Goal: Transaction & Acquisition: Subscribe to service/newsletter

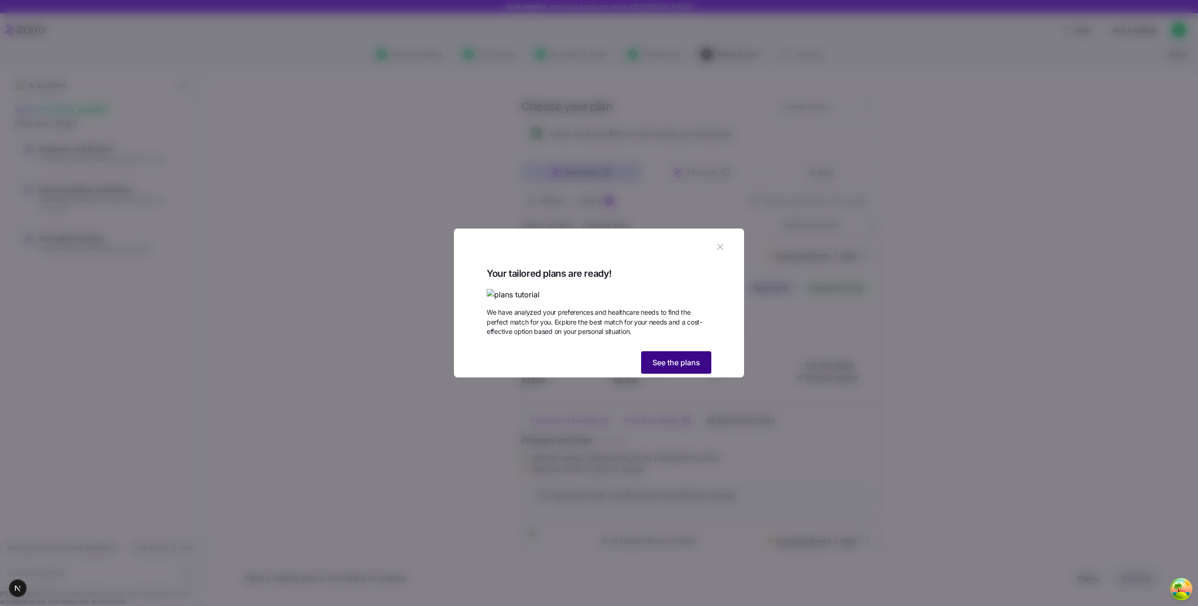
click at [664, 374] on button "See the plans" at bounding box center [676, 362] width 70 height 22
type textarea "x"
